Goal: Task Accomplishment & Management: Manage account settings

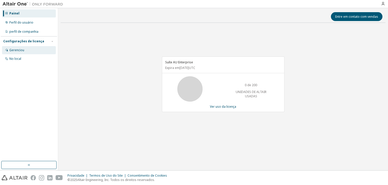
click at [48, 50] on div "Gerenciou" at bounding box center [29, 50] width 54 height 8
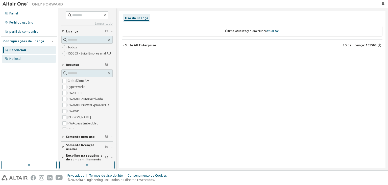
click at [30, 61] on div "No local" at bounding box center [29, 59] width 54 height 8
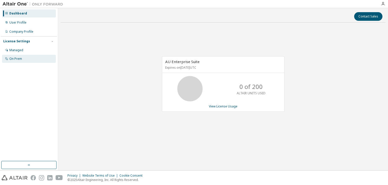
click at [19, 57] on div "On Prem" at bounding box center [15, 59] width 13 height 4
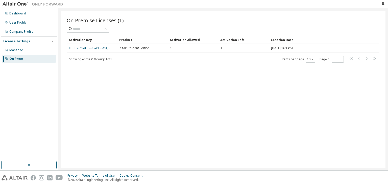
drag, startPoint x: 106, startPoint y: 48, endPoint x: 95, endPoint y: 68, distance: 23.1
click at [90, 91] on div "On Premise Licenses (1) Clear Load Save Save As Field Operator Value Select fil…" at bounding box center [223, 89] width 325 height 157
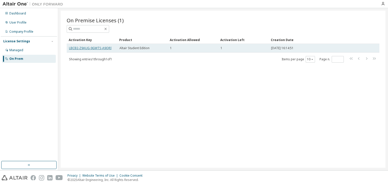
click at [94, 47] on link "LBCB2-Z9AUG-9GWTS-A9QRI" at bounding box center [90, 48] width 42 height 4
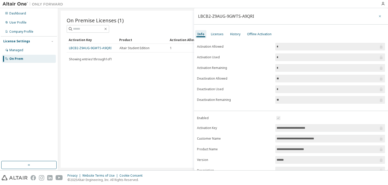
click at [379, 16] on icon "button" at bounding box center [381, 16] width 4 height 4
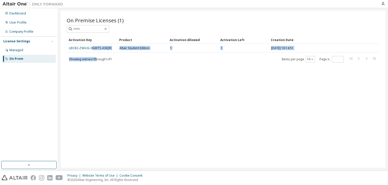
drag, startPoint x: 92, startPoint y: 47, endPoint x: 96, endPoint y: 61, distance: 15.0
click at [96, 61] on div "Activation Key Product Activation Allowed Activation Left Creation Date LBCB2-Z…" at bounding box center [223, 49] width 313 height 27
drag, startPoint x: 131, startPoint y: 77, endPoint x: 77, endPoint y: 58, distance: 57.1
click at [130, 77] on div "On Premise Licenses (1) Clear Load Save Save As Field Operator Value Select fil…" at bounding box center [223, 89] width 325 height 157
drag, startPoint x: 92, startPoint y: 48, endPoint x: 246, endPoint y: 87, distance: 158.6
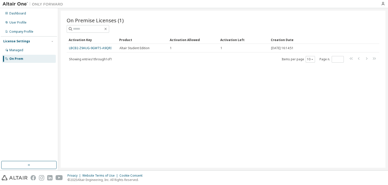
click at [246, 87] on div "On Premise Licenses (1) Clear Load Save Save As Field Operator Value Select fil…" at bounding box center [223, 89] width 325 height 157
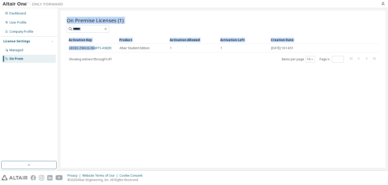
drag, startPoint x: 95, startPoint y: 48, endPoint x: 123, endPoint y: 65, distance: 33.3
click at [126, 68] on div "On Premise Licenses (1) Clear Load Save Save As Field Operator Value Select fil…" at bounding box center [223, 89] width 325 height 157
drag, startPoint x: 123, startPoint y: 65, endPoint x: 110, endPoint y: 55, distance: 16.7
click at [123, 65] on div "On Premise Licenses (1) Clear Load Save Save As Field Operator Value Select fil…" at bounding box center [223, 89] width 325 height 157
click at [114, 66] on div "On Premise Licenses (1) Clear Load Save Save As Field Operator Value Select fil…" at bounding box center [223, 89] width 325 height 157
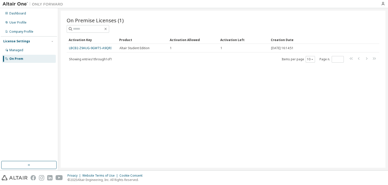
drag, startPoint x: 102, startPoint y: 47, endPoint x: 76, endPoint y: 81, distance: 42.9
click at [76, 81] on div "On Premise Licenses (1) Clear Load Save Save As Field Operator Value Select fil…" at bounding box center [223, 89] width 325 height 157
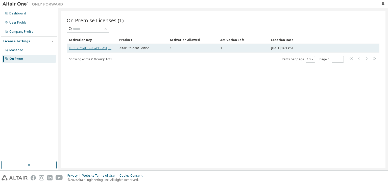
click at [88, 47] on link "LBCB2-Z9AUG-9GWTS-A9QRI" at bounding box center [90, 48] width 42 height 4
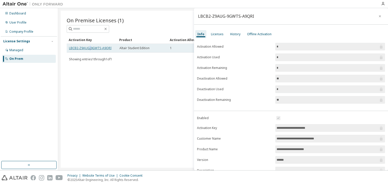
click at [88, 47] on link "LBCB2-Z9AUG-9GWTS-A9QRI" at bounding box center [90, 48] width 42 height 4
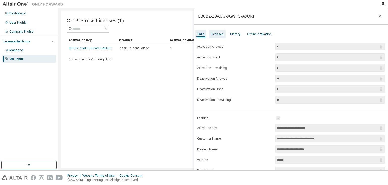
click at [219, 33] on div "Licenses" at bounding box center [217, 34] width 13 height 4
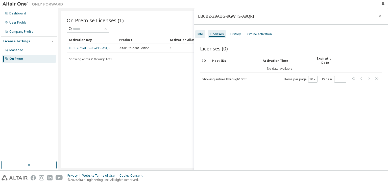
click at [198, 34] on div "Info" at bounding box center [200, 34] width 6 height 4
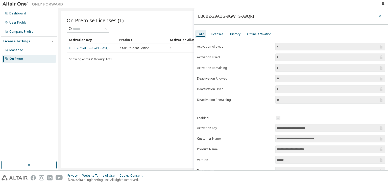
click at [381, 15] on button "button" at bounding box center [380, 16] width 8 height 8
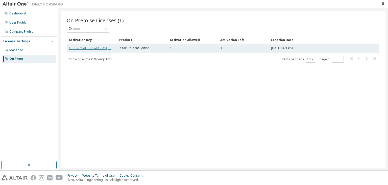
click at [92, 48] on link "LBCB2-Z9AUG-9GWTS-A9QRI" at bounding box center [90, 48] width 42 height 4
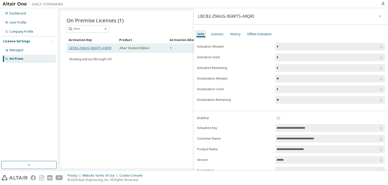
click at [95, 48] on link "LBCB2-Z9AUG-9GWTS-A9QRI" at bounding box center [90, 48] width 42 height 4
drag, startPoint x: 95, startPoint y: 48, endPoint x: 223, endPoint y: 48, distance: 128.2
click at [225, 60] on form "Activation Allowed * Activation Used * Activation Remaining * Deactivation Allo…" at bounding box center [291, 73] width 188 height 61
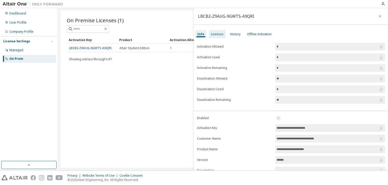
click at [218, 35] on div "Licenses" at bounding box center [217, 34] width 13 height 4
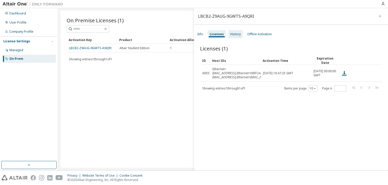
click at [238, 36] on div "History" at bounding box center [236, 34] width 10 height 4
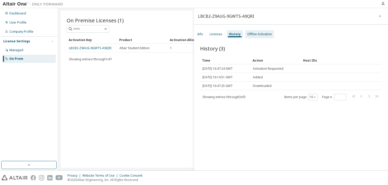
click at [260, 34] on div "Offline Activation" at bounding box center [260, 34] width 25 height 4
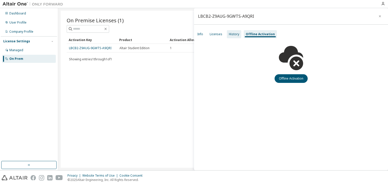
click at [232, 37] on div "History" at bounding box center [234, 34] width 14 height 8
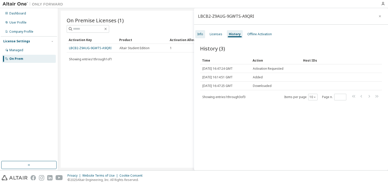
click at [200, 35] on div "Info" at bounding box center [200, 34] width 6 height 4
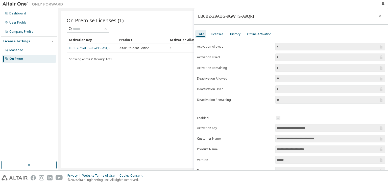
scroll to position [47, 0]
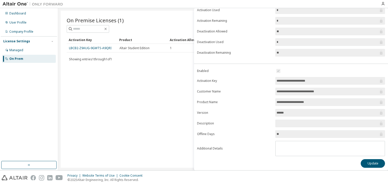
drag, startPoint x: 317, startPoint y: 79, endPoint x: 270, endPoint y: 79, distance: 47.5
click at [270, 79] on form "**********" at bounding box center [291, 112] width 188 height 88
click at [30, 16] on div "Dashboard" at bounding box center [29, 13] width 54 height 8
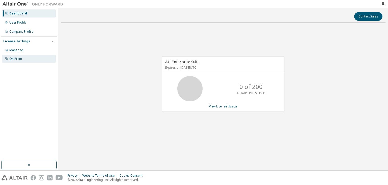
click at [16, 60] on div "On Prem" at bounding box center [15, 59] width 13 height 4
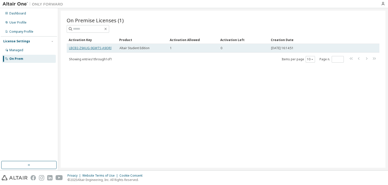
click at [87, 46] on link "LBCB2-Z9AUG-9GWTS-A9QRI" at bounding box center [90, 48] width 42 height 4
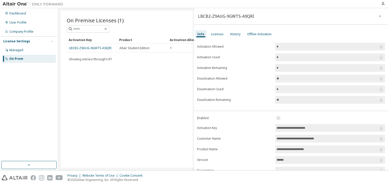
scroll to position [47, 0]
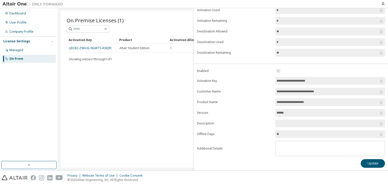
click at [295, 80] on input "**********" at bounding box center [328, 80] width 102 height 5
drag, startPoint x: 320, startPoint y: 80, endPoint x: 267, endPoint y: 78, distance: 52.6
click at [267, 78] on form "**********" at bounding box center [291, 112] width 188 height 88
